Goal: Navigation & Orientation: Find specific page/section

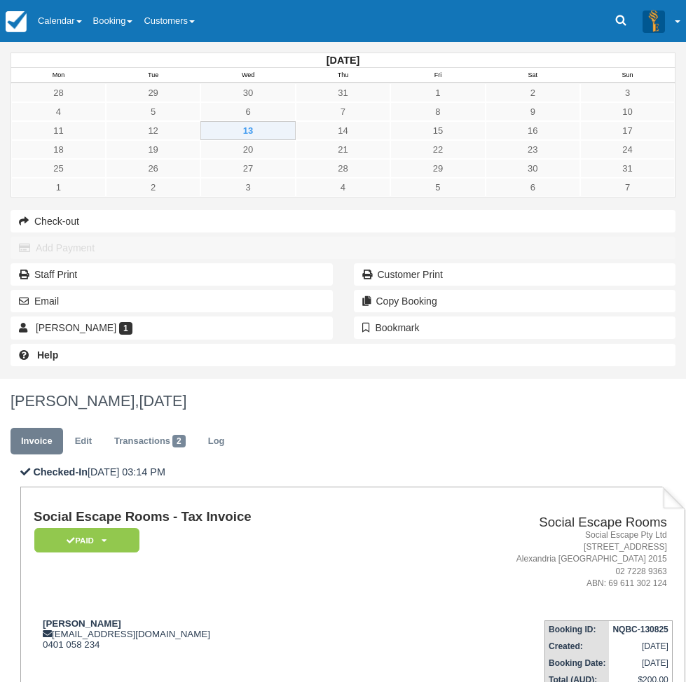
click at [384, 610] on td "[PERSON_NAME] [EMAIL_ADDRESS][DOMAIN_NAME] 0401 058 234" at bounding box center [217, 650] width 366 height 80
click at [58, 20] on link "Calendar" at bounding box center [59, 21] width 55 height 42
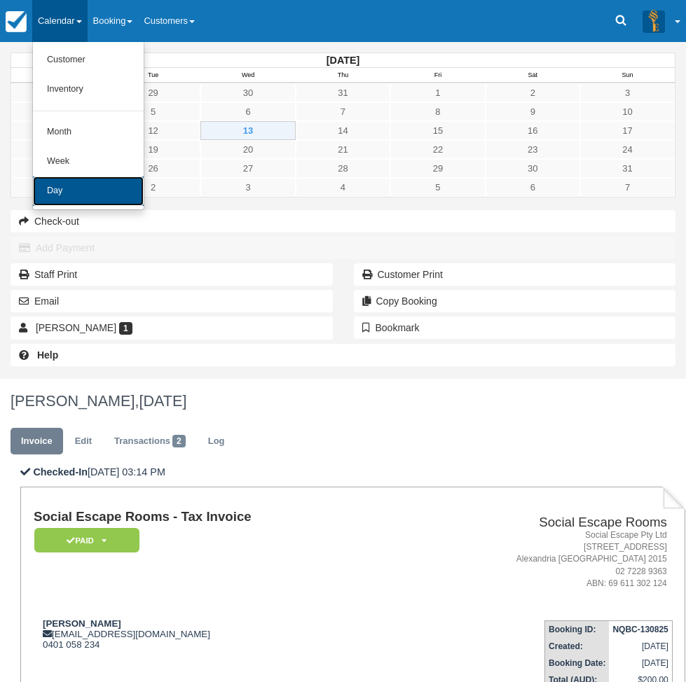
click at [114, 194] on link "Day" at bounding box center [88, 191] width 111 height 29
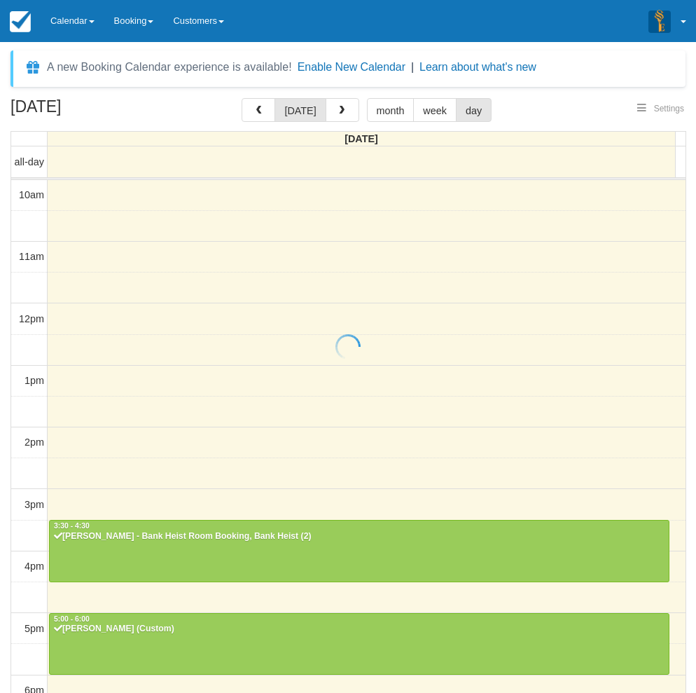
select select
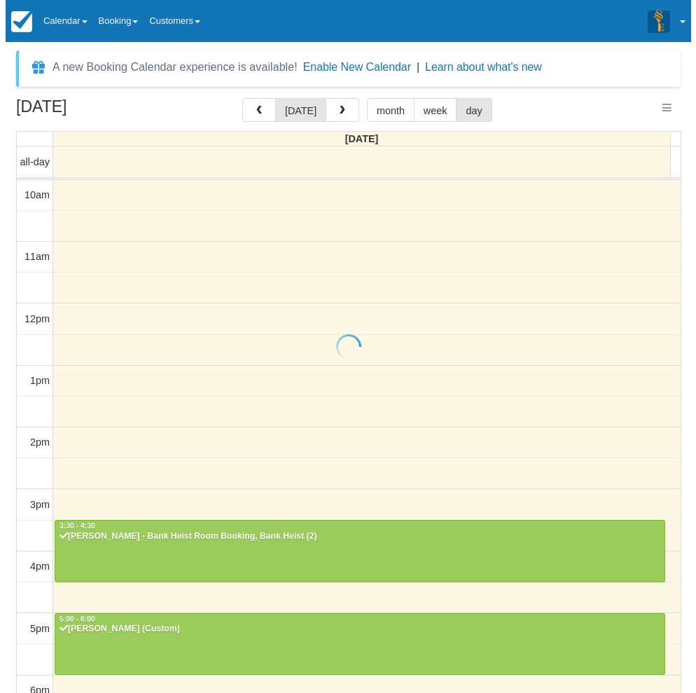
scroll to position [220, 0]
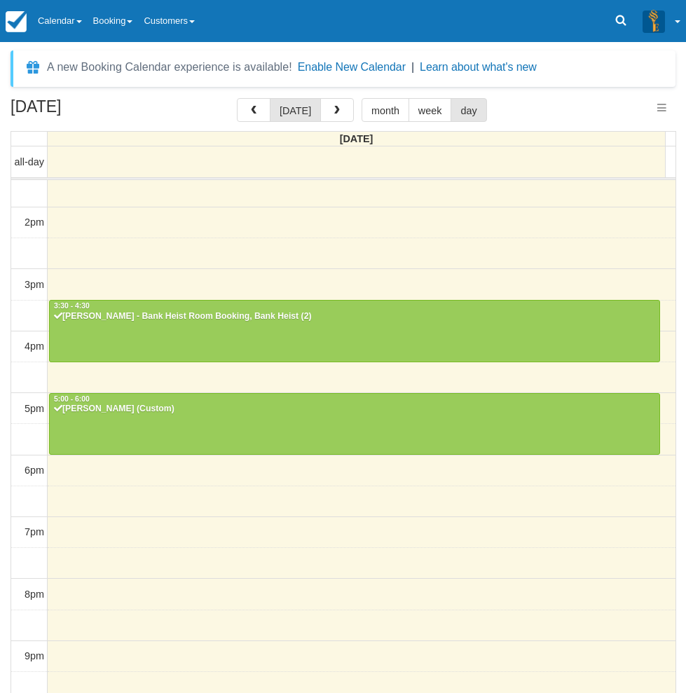
select select
click at [343, 121] on button "button" at bounding box center [337, 110] width 34 height 24
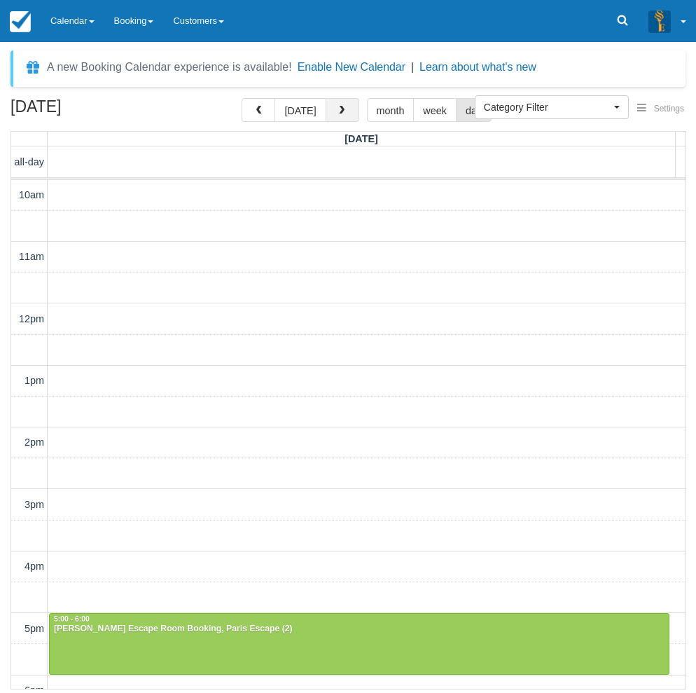
click at [341, 114] on span "button" at bounding box center [342, 111] width 10 height 10
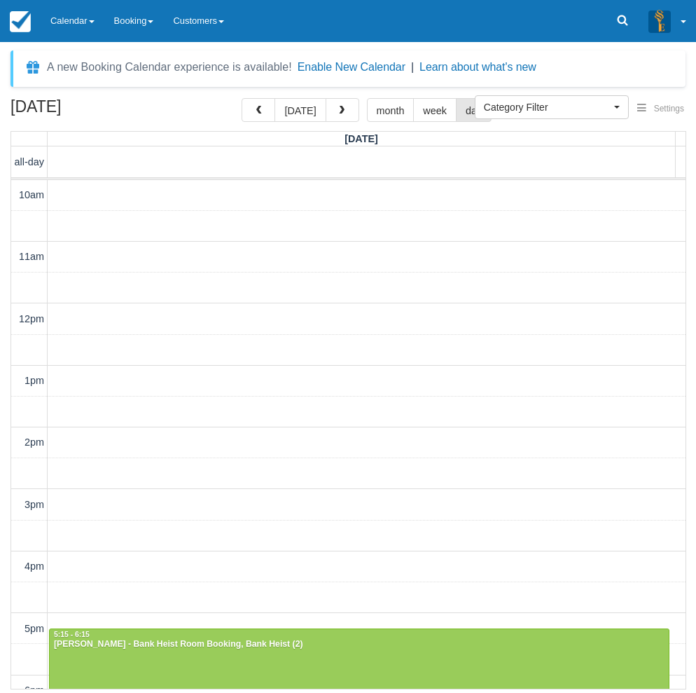
scroll to position [264, 0]
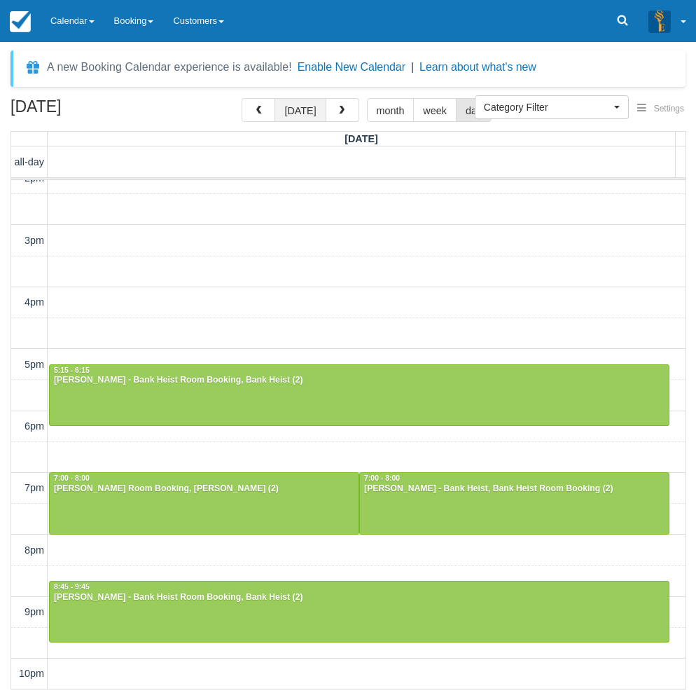
click at [296, 107] on button "[DATE]" at bounding box center [300, 110] width 51 height 24
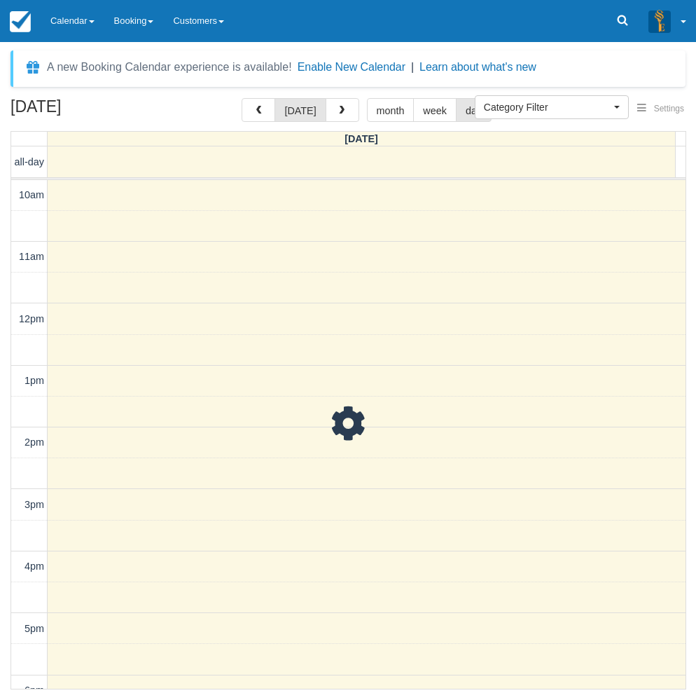
scroll to position [265, 0]
